Goal: Task Accomplishment & Management: Use online tool/utility

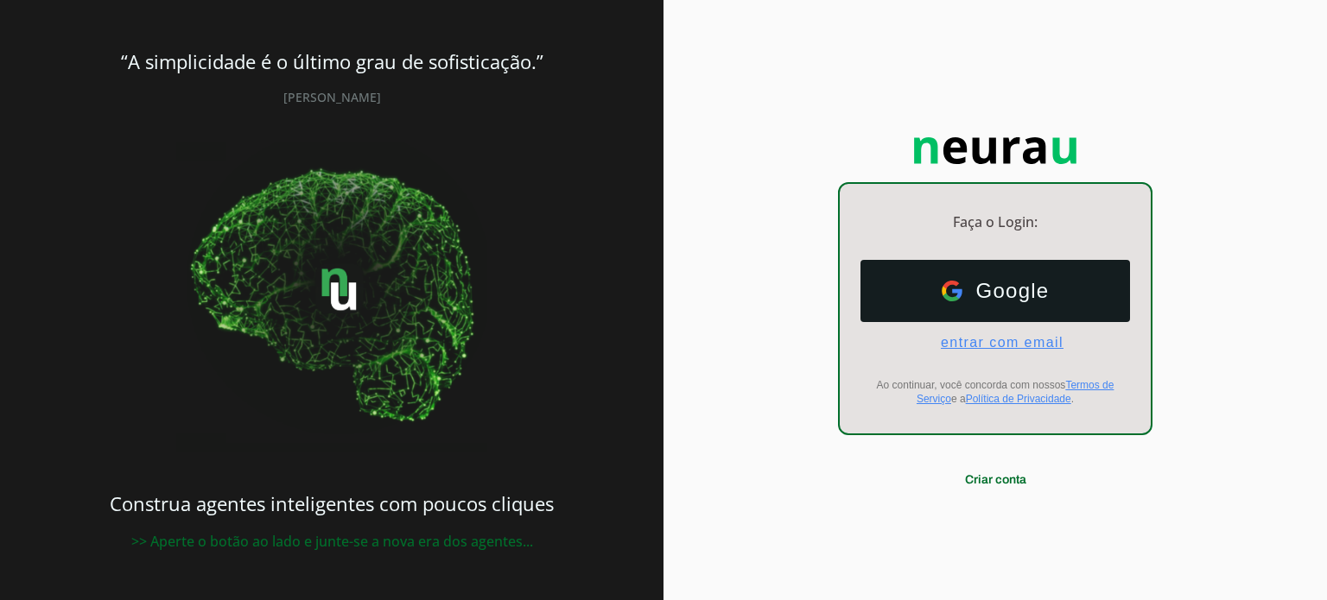
click at [982, 342] on span "entrar com email" at bounding box center [995, 343] width 136 height 16
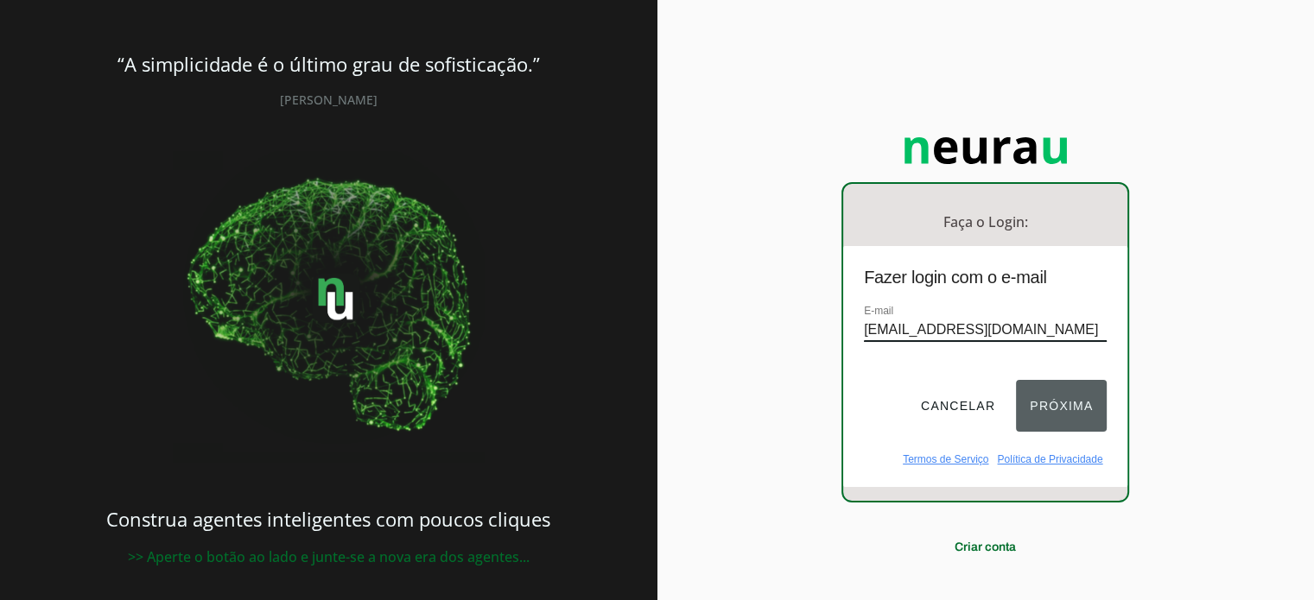
type input "[EMAIL_ADDRESS][DOMAIN_NAME]"
click at [1047, 398] on button "Próxima" at bounding box center [1061, 406] width 91 height 52
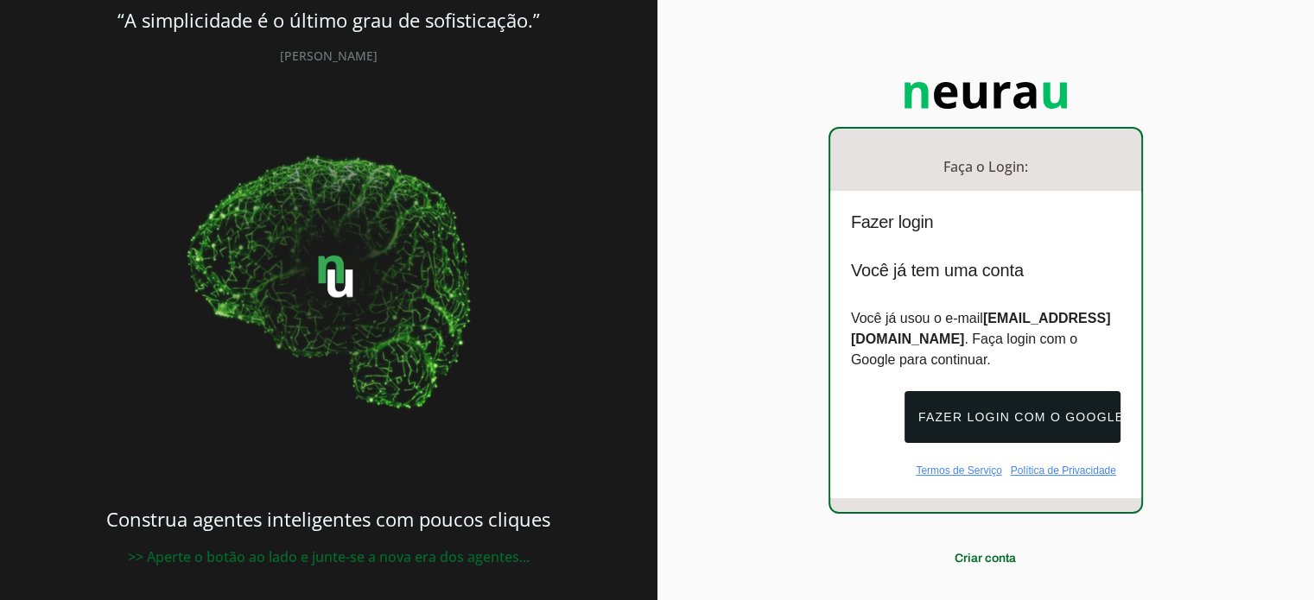
scroll to position [85, 0]
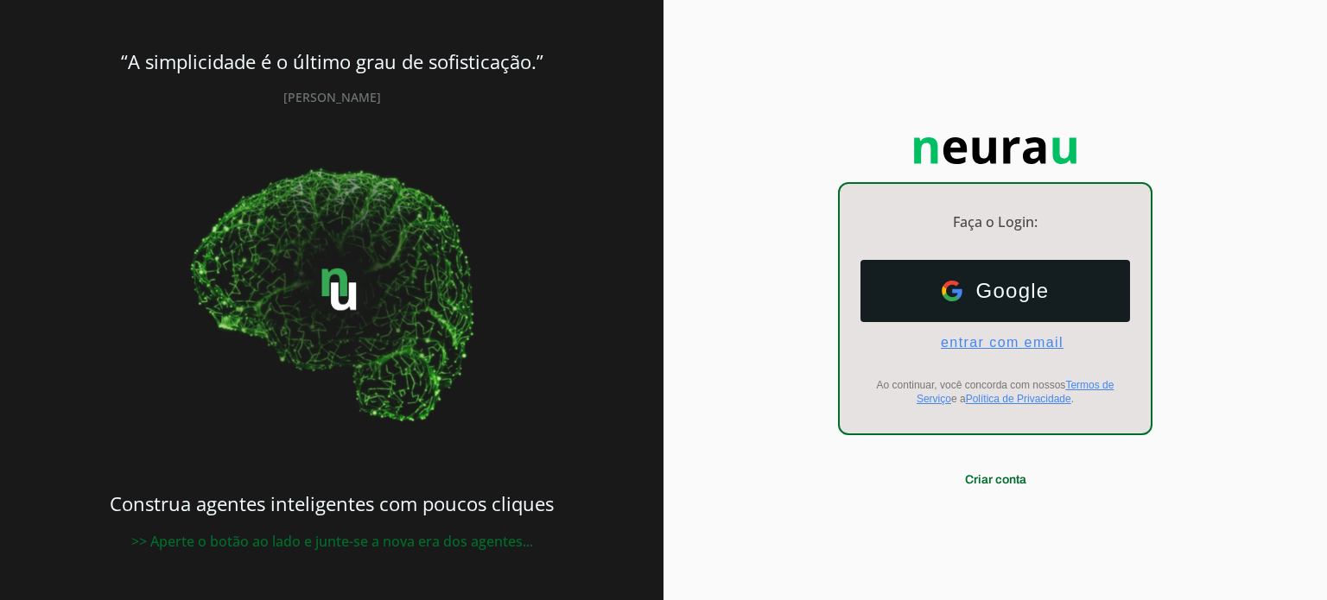
click at [978, 343] on span "entrar com email" at bounding box center [995, 343] width 136 height 16
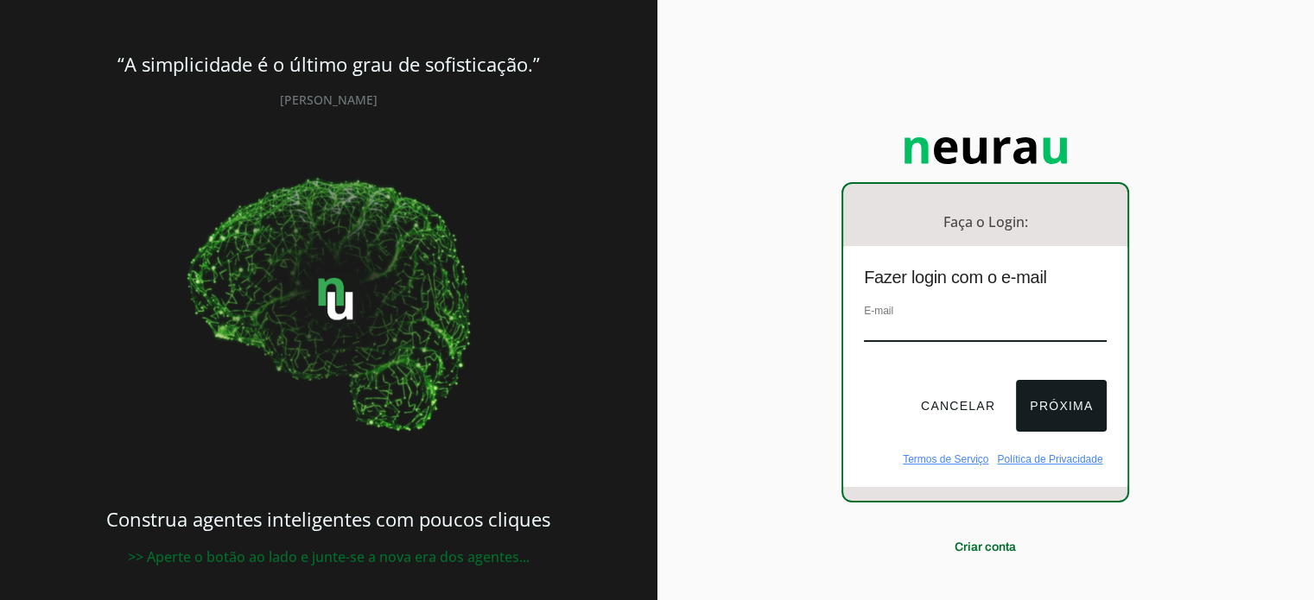
click at [974, 324] on input "email" at bounding box center [985, 330] width 243 height 23
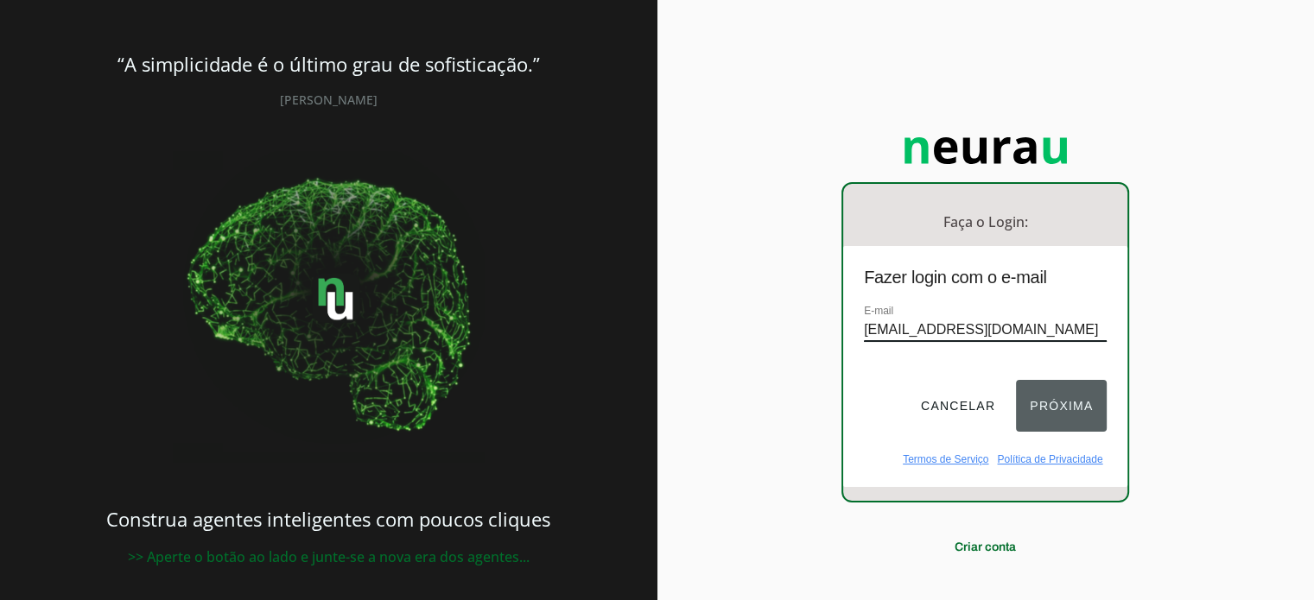
type input "[EMAIL_ADDRESS][DOMAIN_NAME]"
click at [1065, 407] on button "Próxima" at bounding box center [1061, 406] width 91 height 52
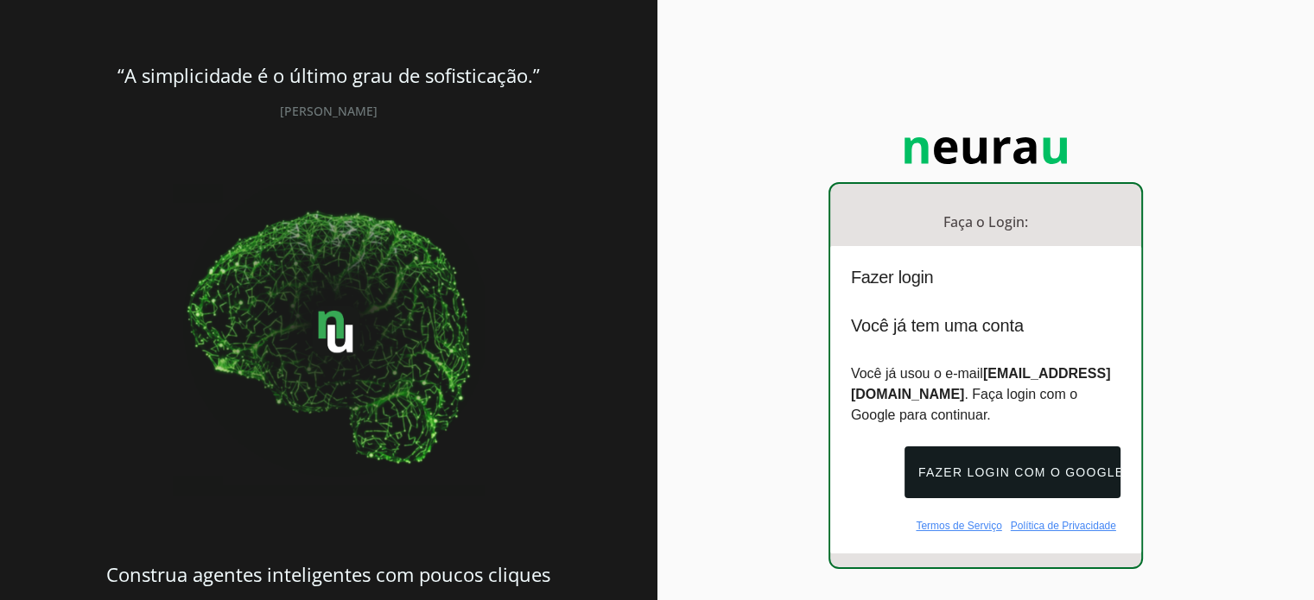
scroll to position [85, 0]
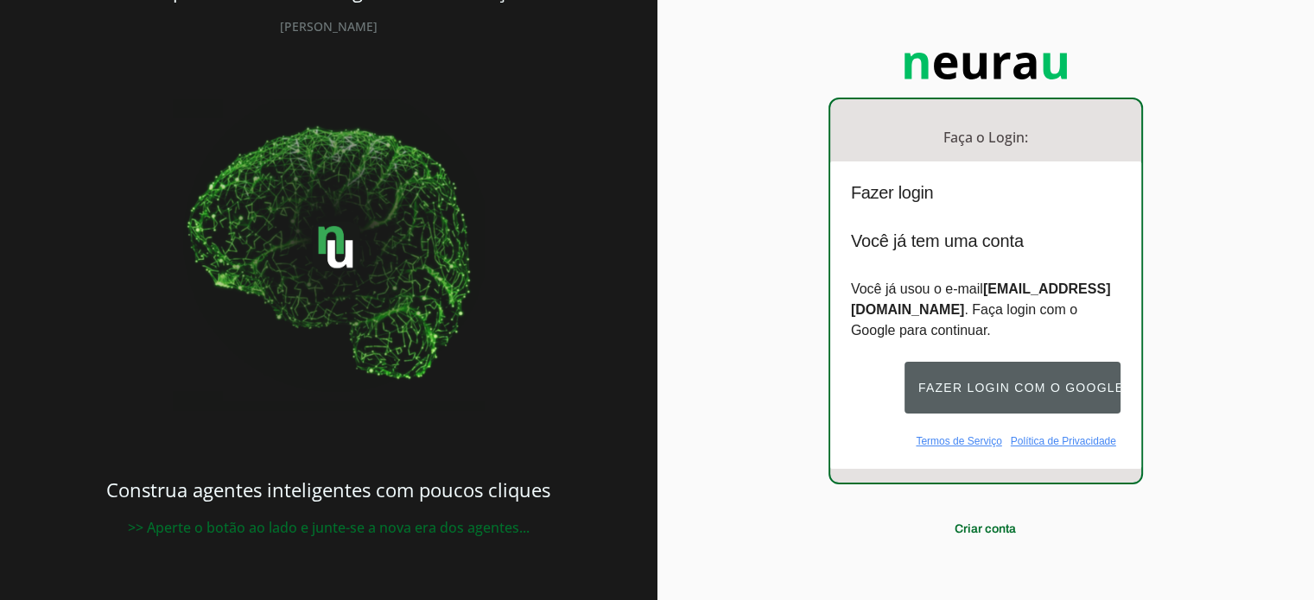
click at [1010, 397] on button "Fazer login com o Google" at bounding box center [1012, 388] width 216 height 52
